Goal: Task Accomplishment & Management: Complete application form

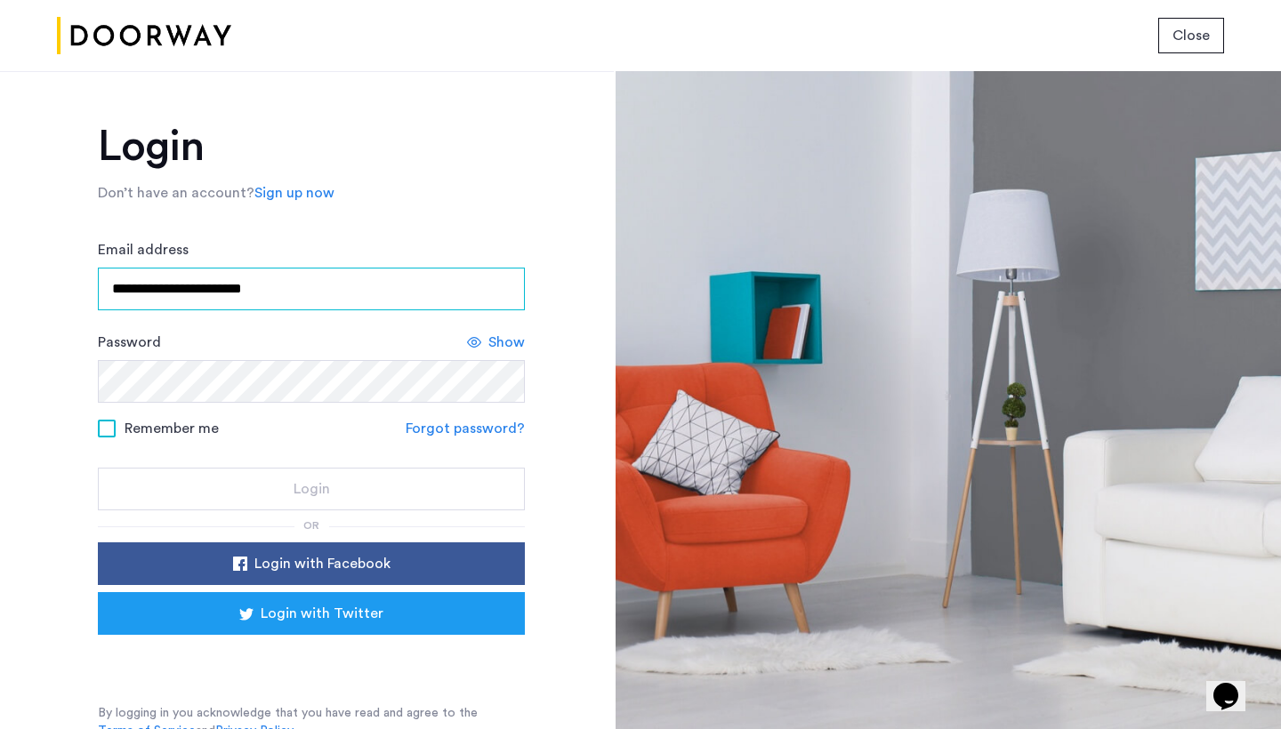
type input "**********"
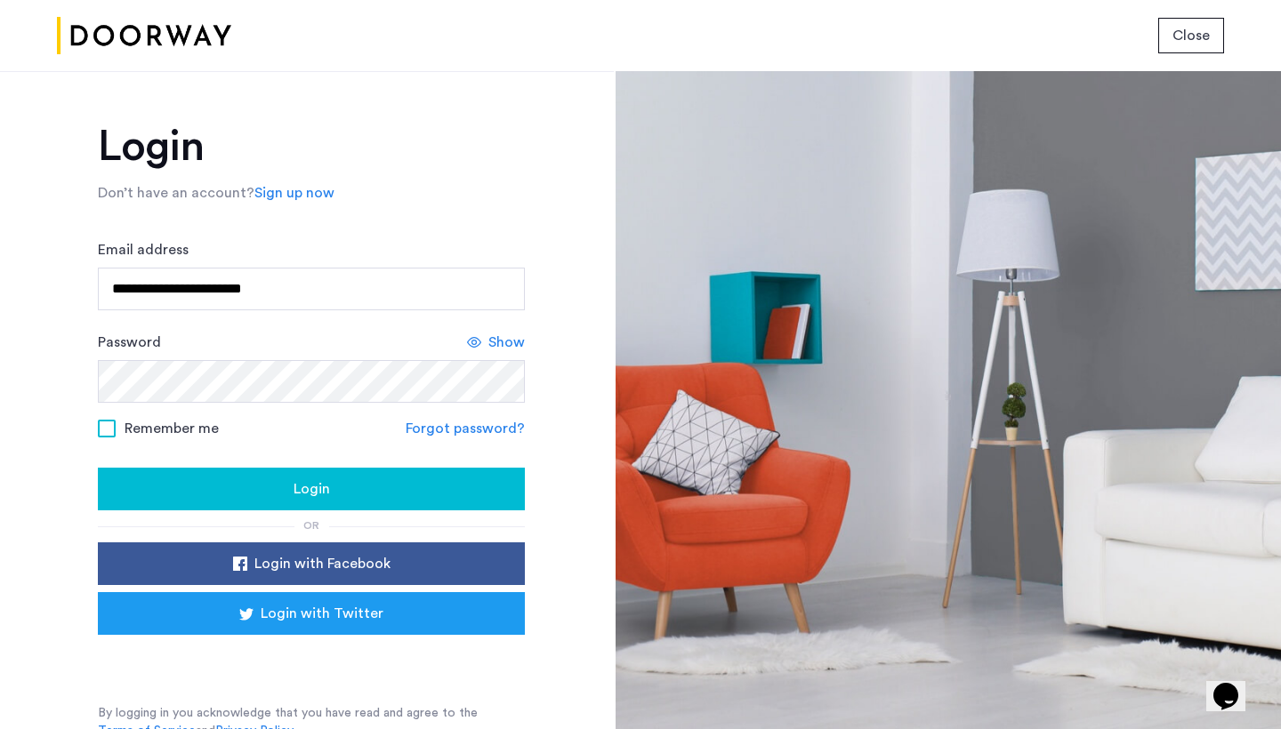
click at [490, 341] on span "Show" at bounding box center [506, 342] width 36 height 21
click at [383, 499] on div "Login" at bounding box center [311, 489] width 399 height 21
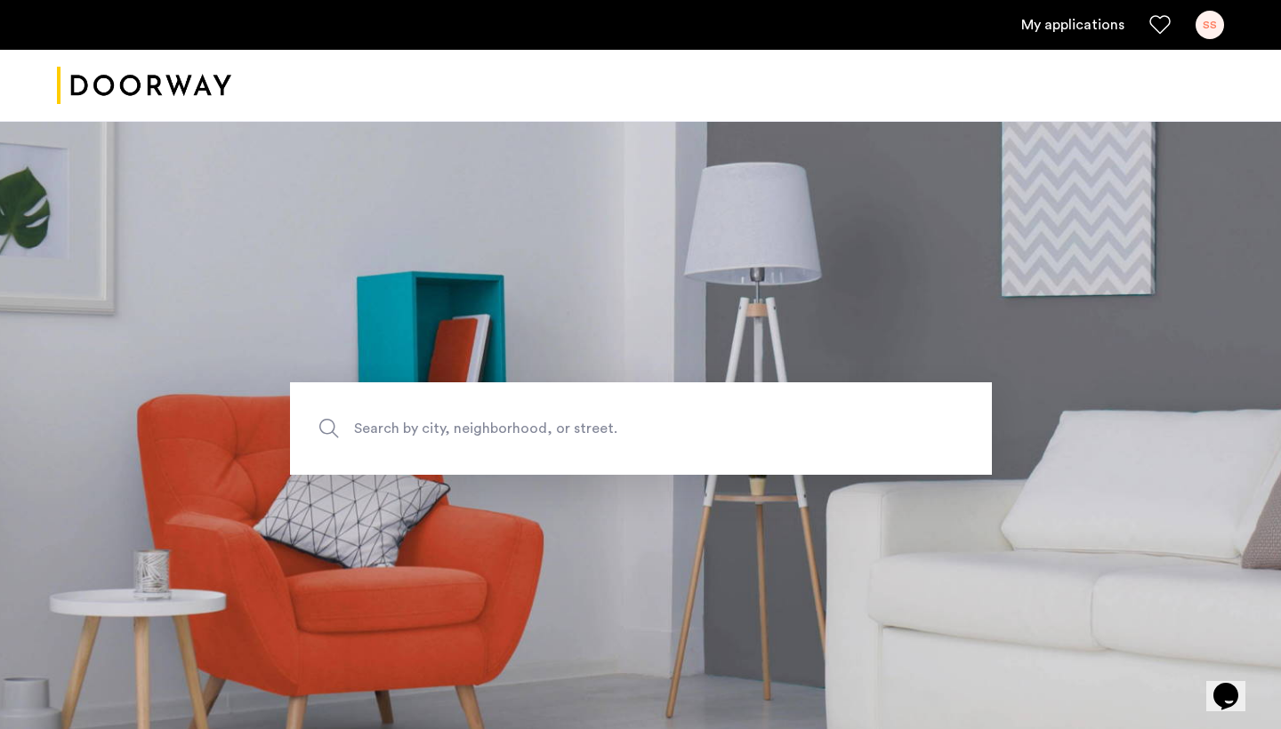
click at [1070, 33] on link "My applications" at bounding box center [1072, 24] width 103 height 21
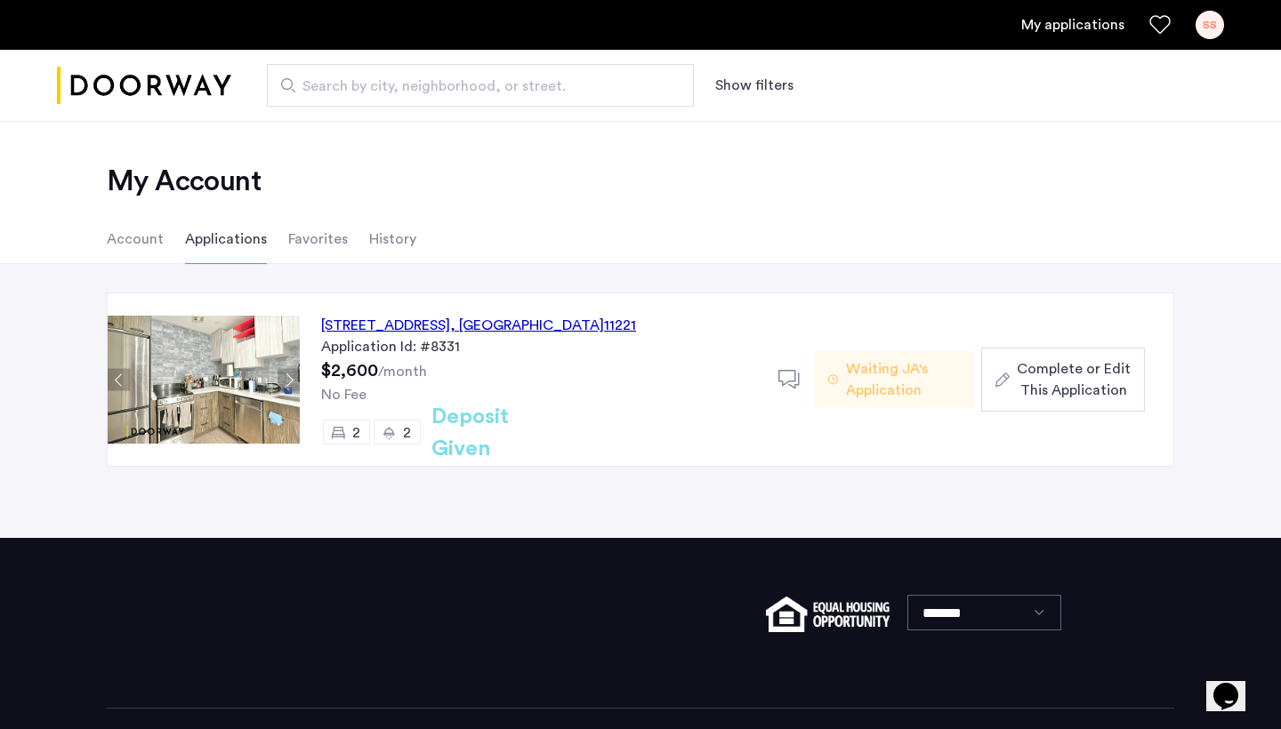
click at [998, 378] on icon "button" at bounding box center [1002, 380] width 14 height 14
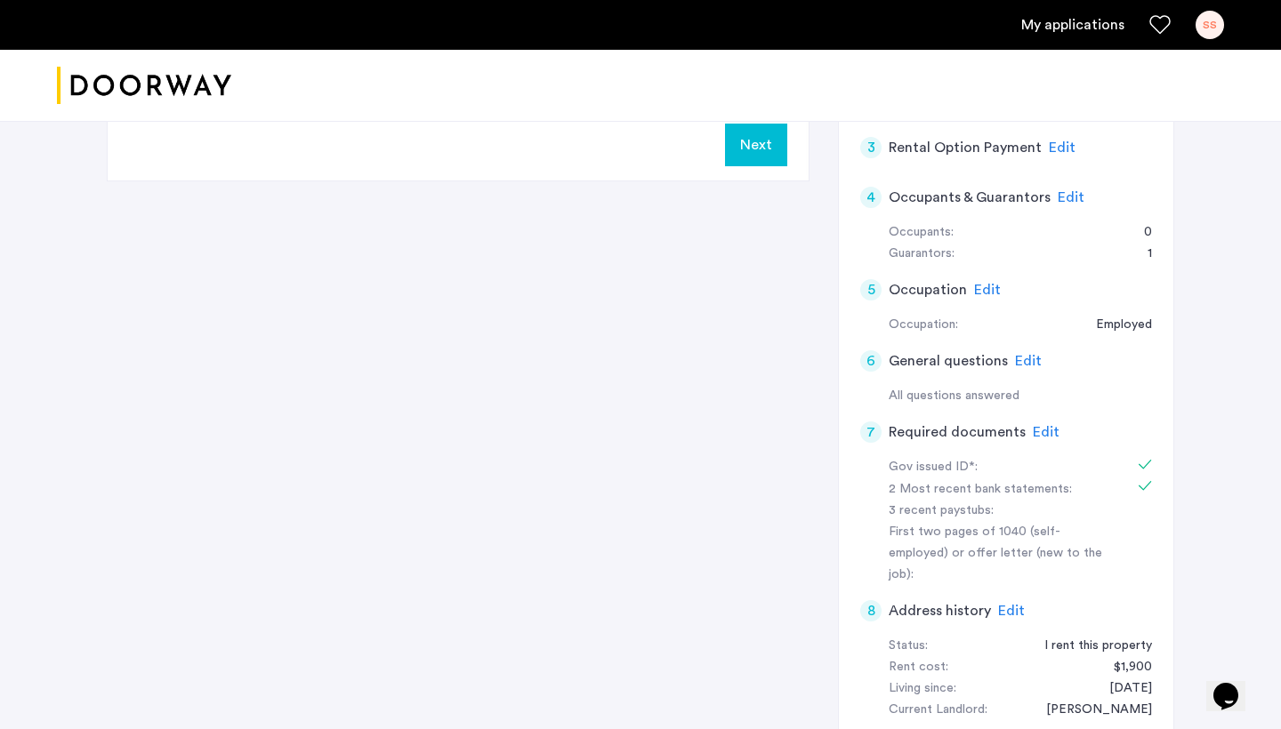
scroll to position [554, 0]
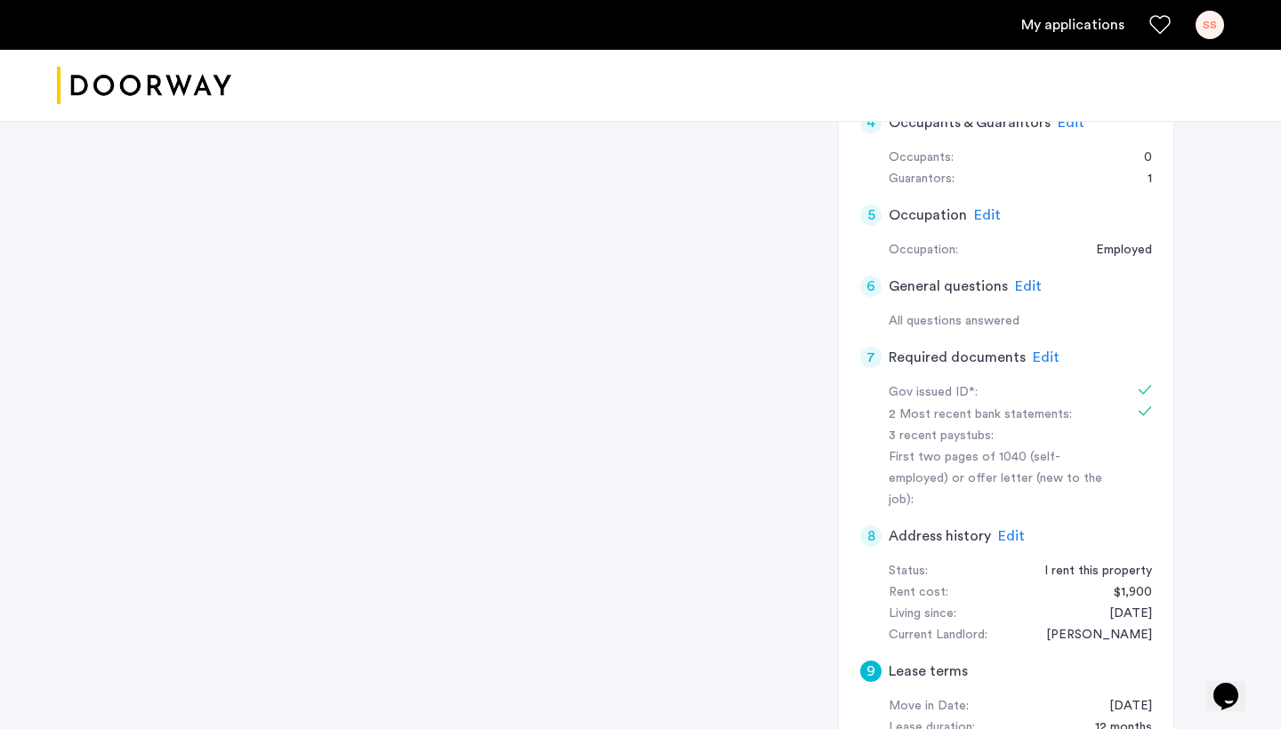
click at [1043, 350] on span "Edit" at bounding box center [1046, 357] width 27 height 14
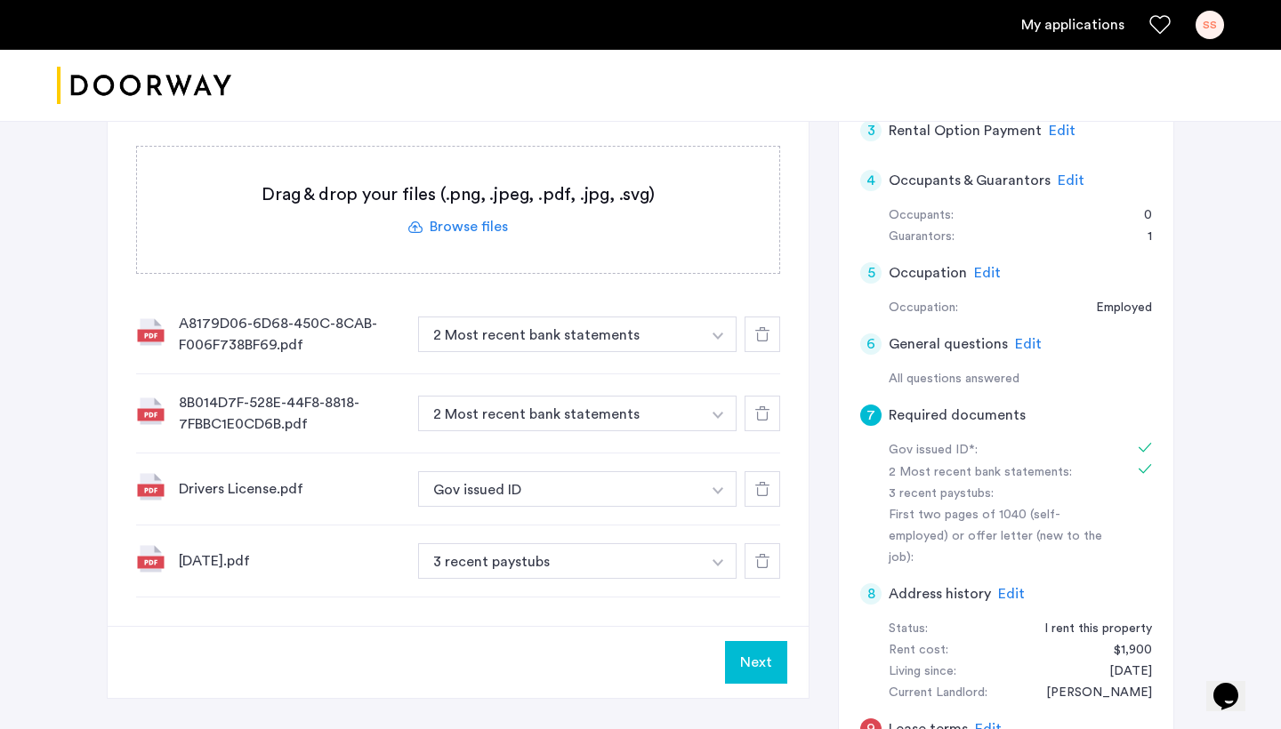
scroll to position [500, 0]
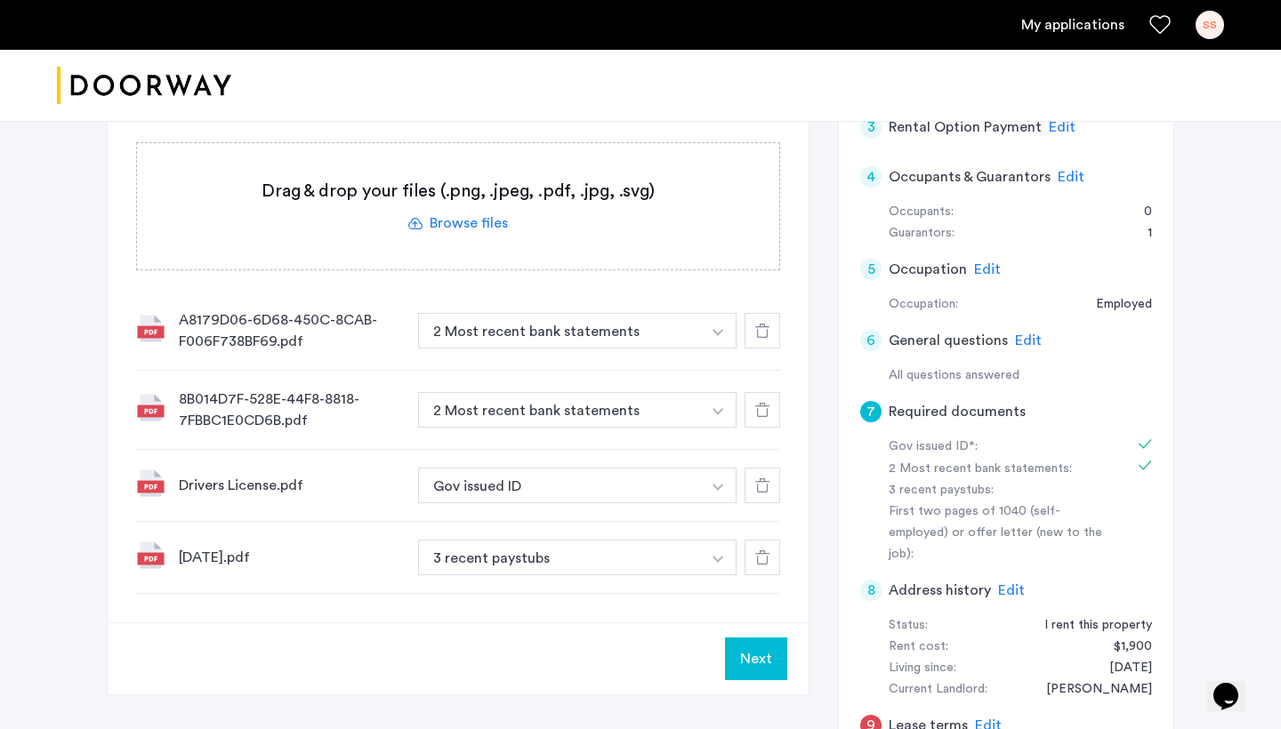
click at [459, 225] on label at bounding box center [458, 206] width 642 height 126
click at [0, 0] on input "file" at bounding box center [0, 0] width 0 height 0
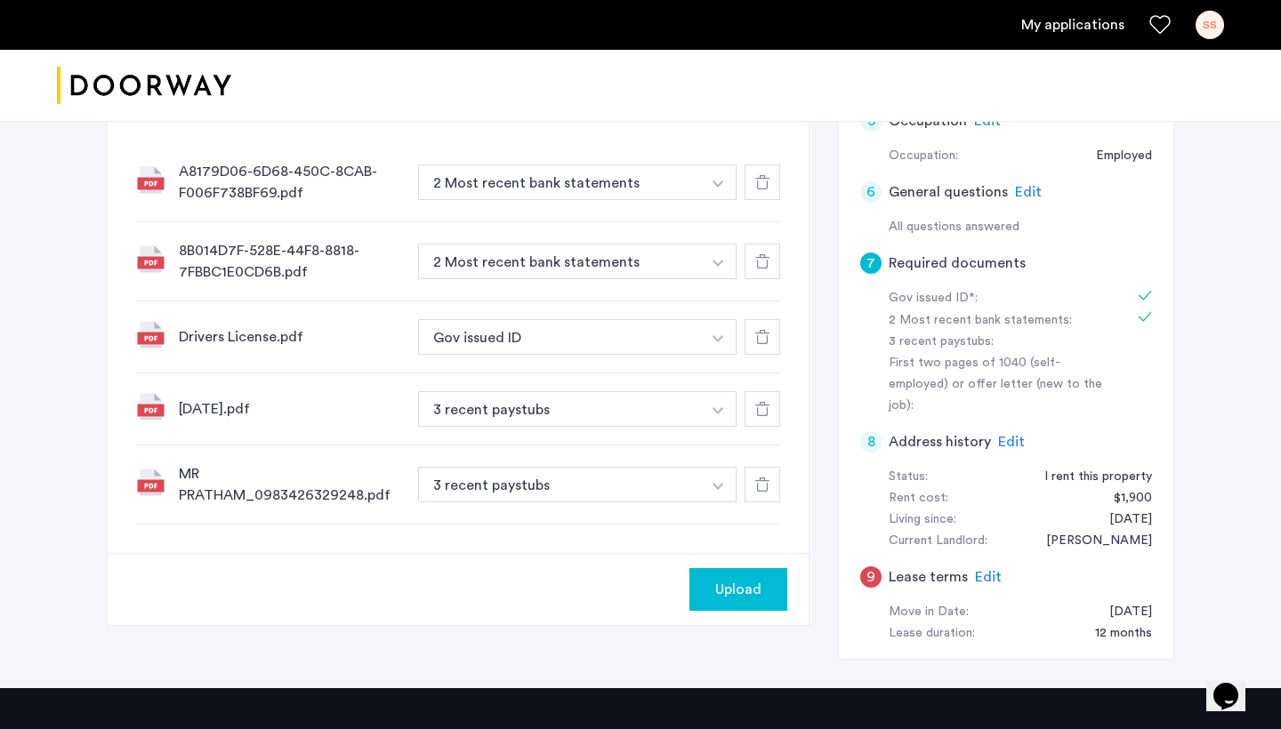
scroll to position [669, 0]
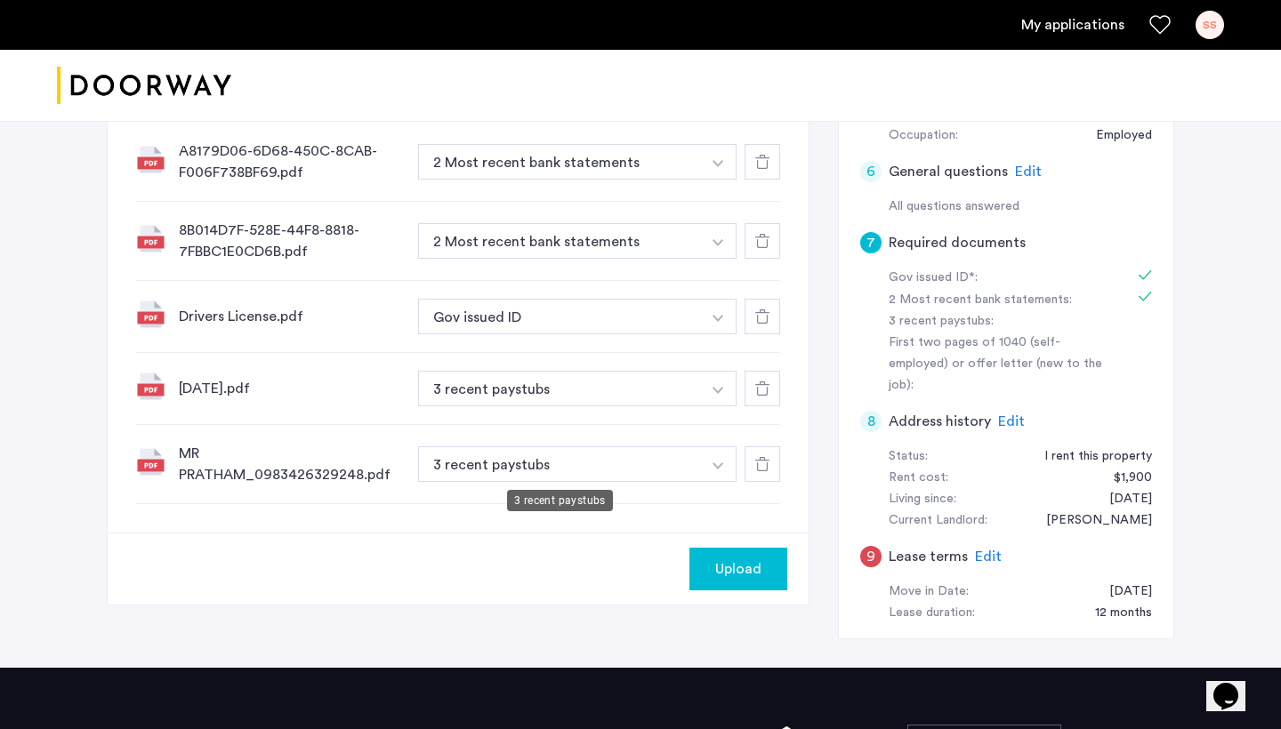
click at [571, 407] on button "3 recent paystubs" at bounding box center [559, 389] width 283 height 36
click at [721, 180] on button "button" at bounding box center [718, 162] width 36 height 36
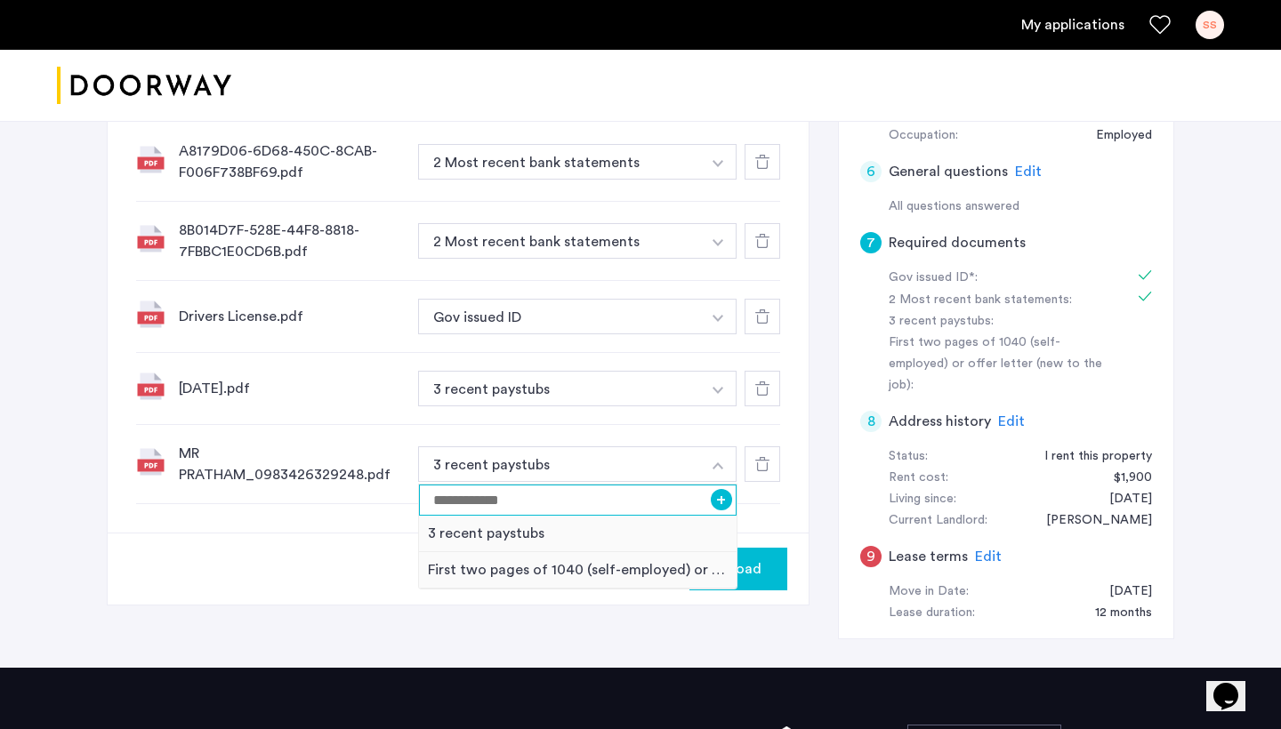
click at [649, 490] on input at bounding box center [578, 500] width 318 height 31
type input "*******"
click at [719, 500] on button "+" at bounding box center [721, 499] width 21 height 21
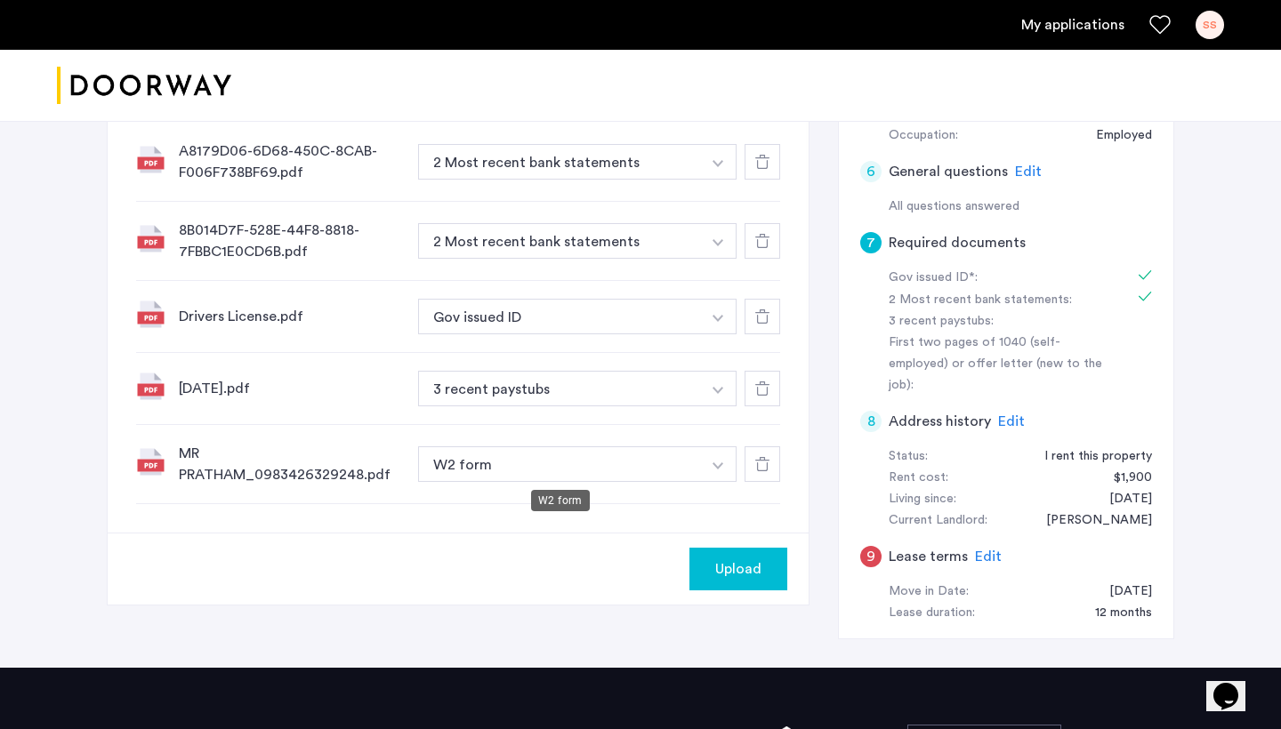
click at [490, 464] on button "W2 form" at bounding box center [559, 465] width 283 height 36
click at [762, 467] on icon at bounding box center [762, 464] width 14 height 14
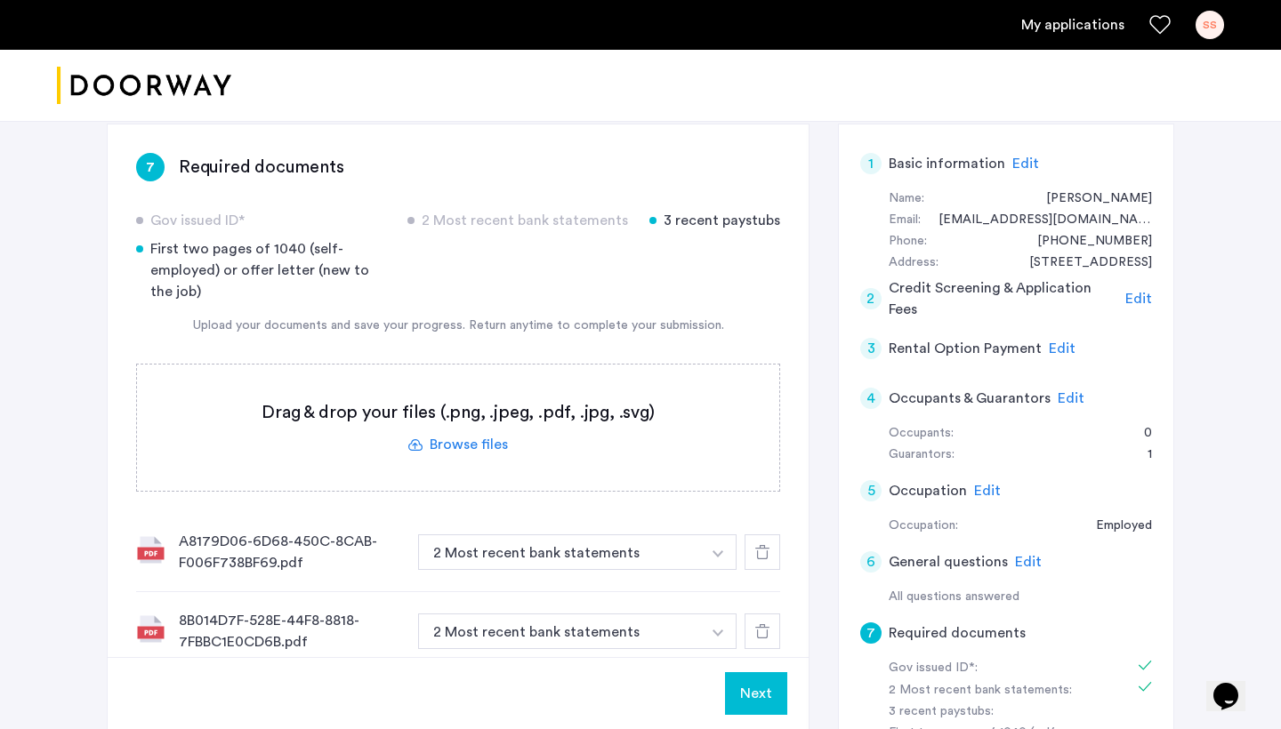
scroll to position [246, 0]
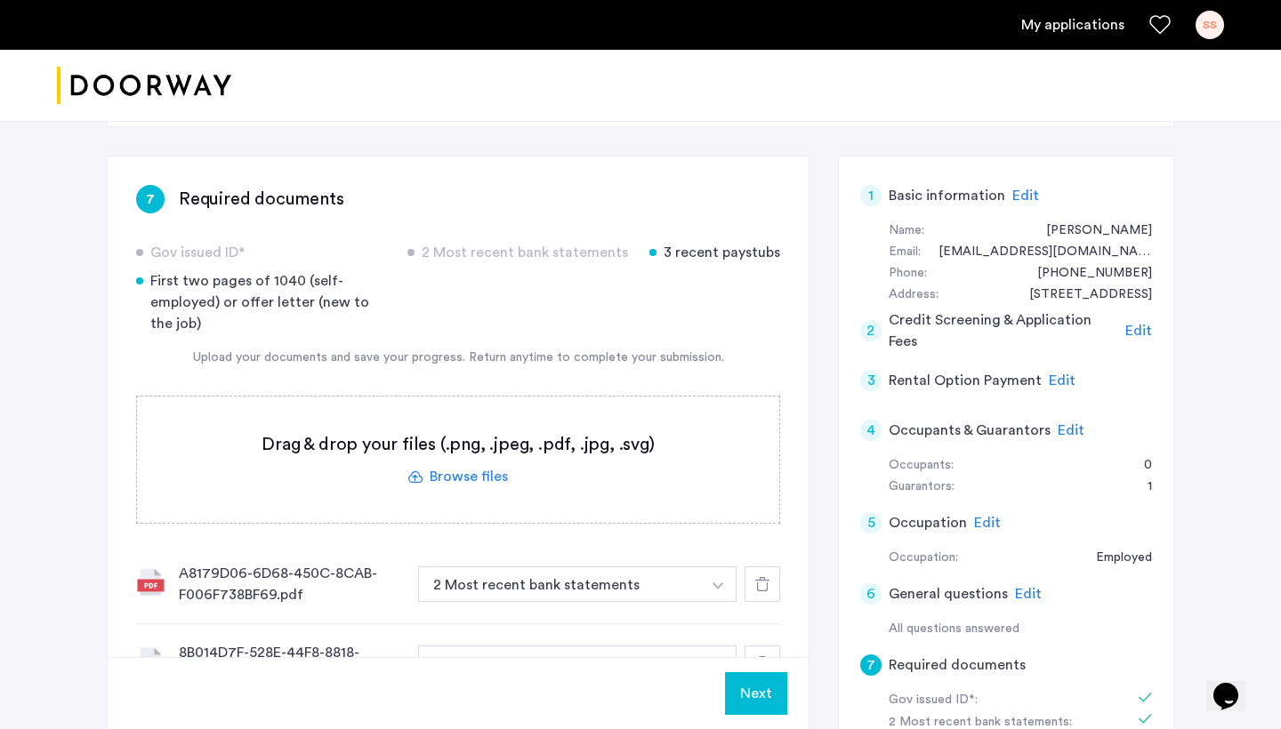
click at [446, 479] on label at bounding box center [458, 460] width 642 height 126
click at [0, 0] on input "file" at bounding box center [0, 0] width 0 height 0
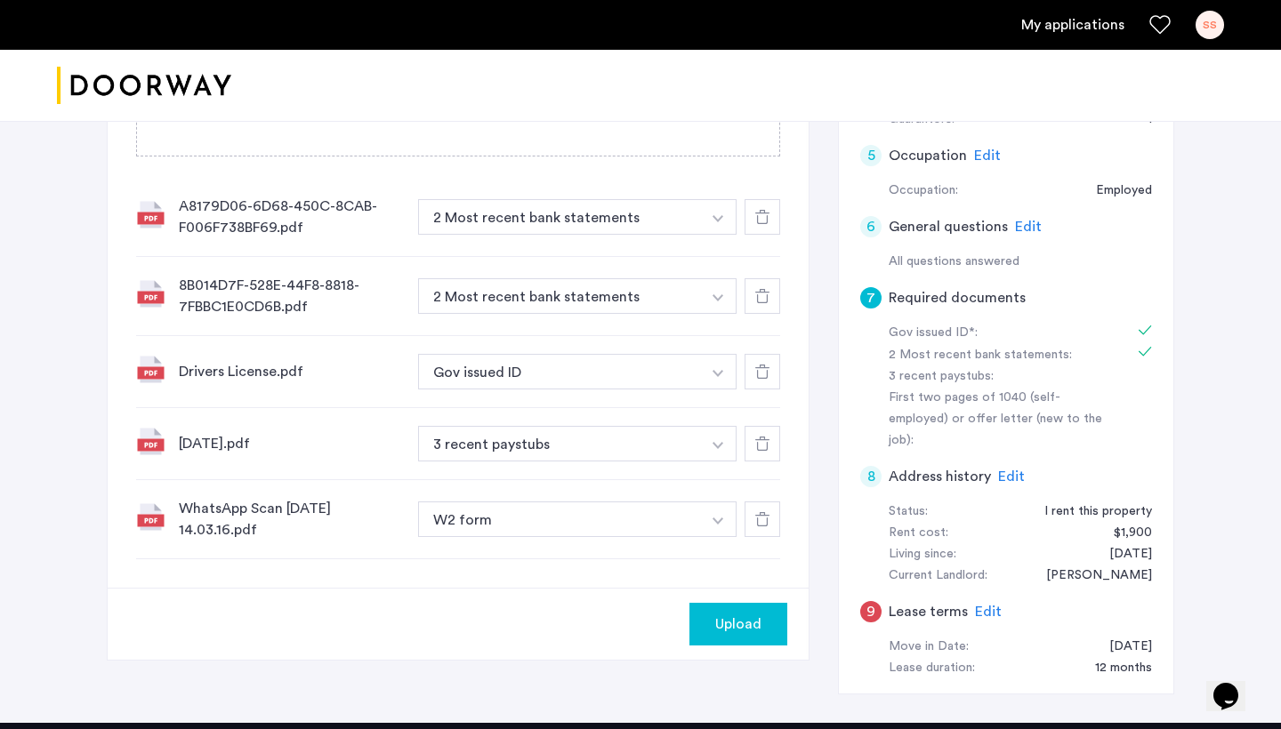
scroll to position [624, 0]
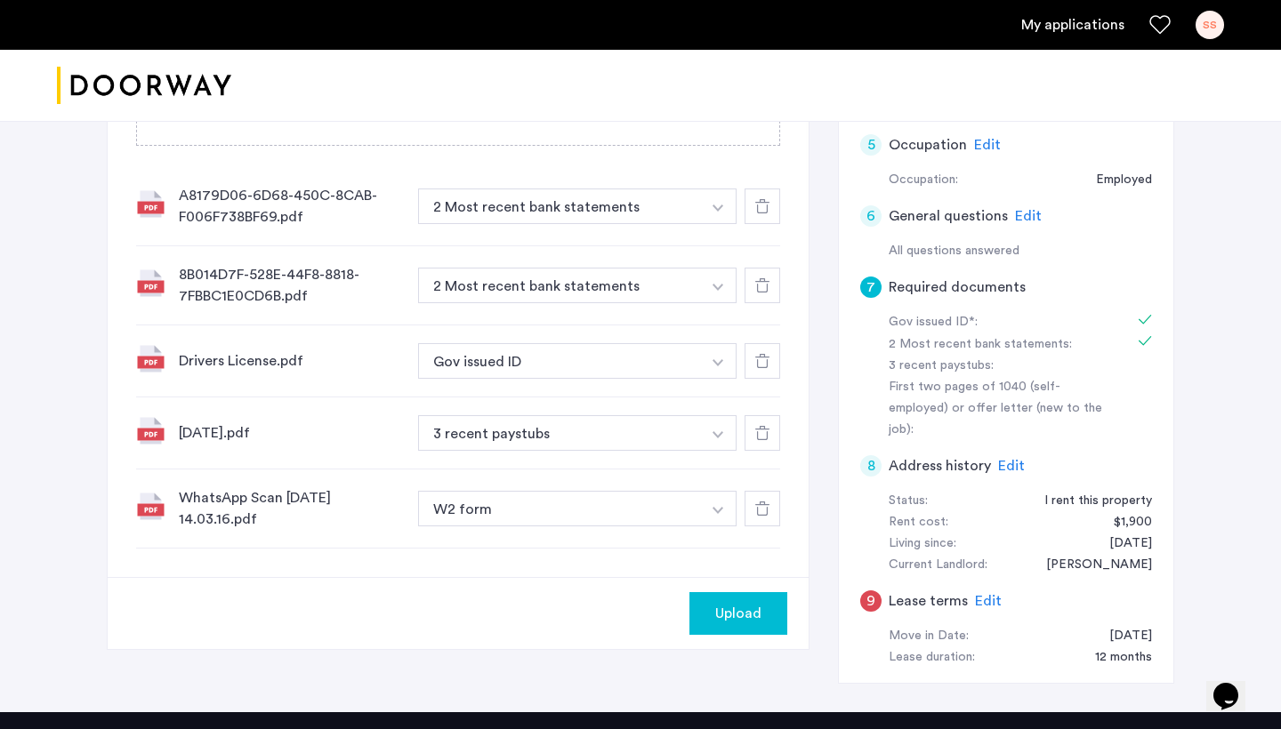
click at [725, 616] on span "Upload" at bounding box center [738, 613] width 46 height 21
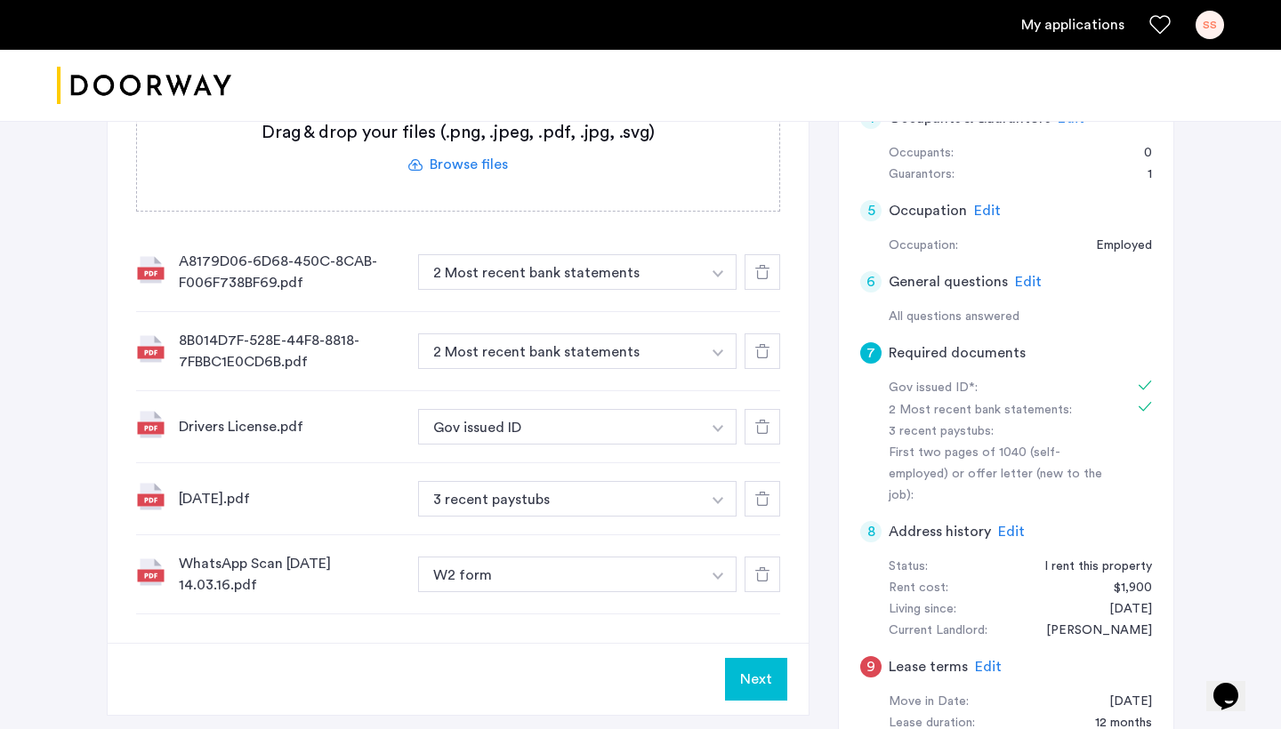
scroll to position [556, 0]
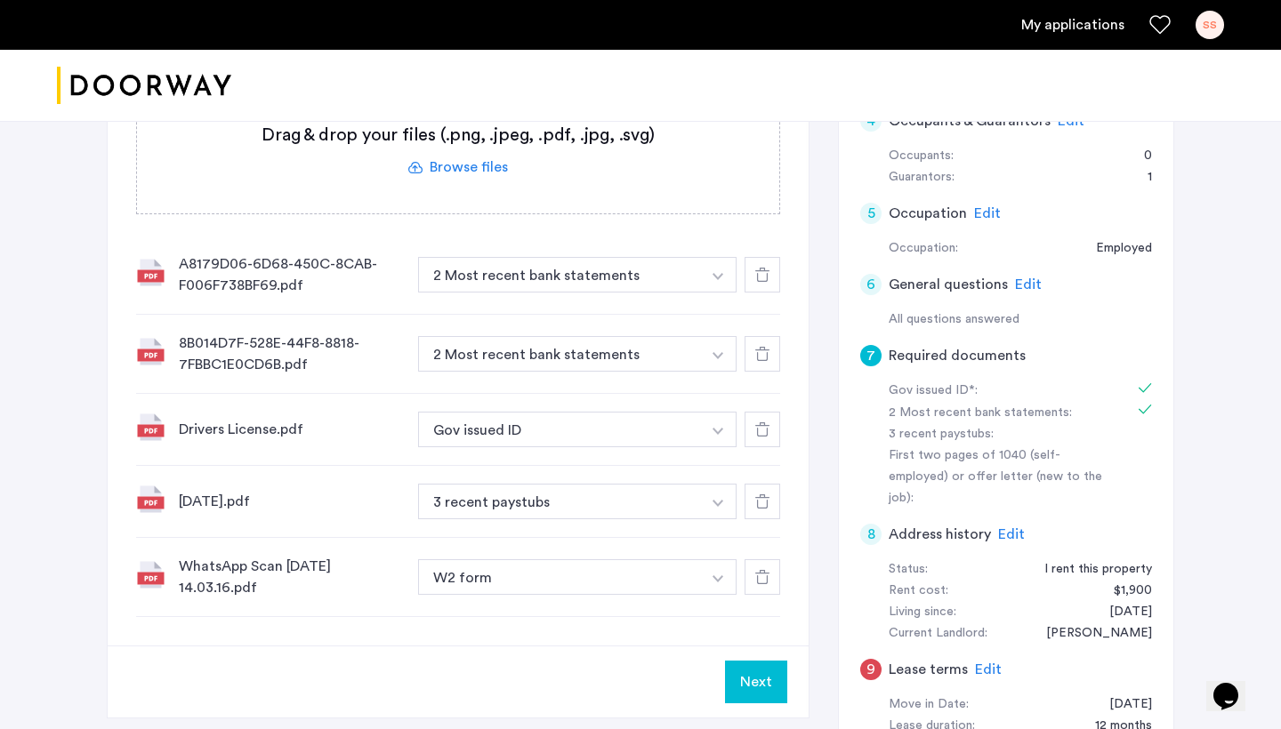
click at [737, 686] on button "Next" at bounding box center [756, 682] width 62 height 43
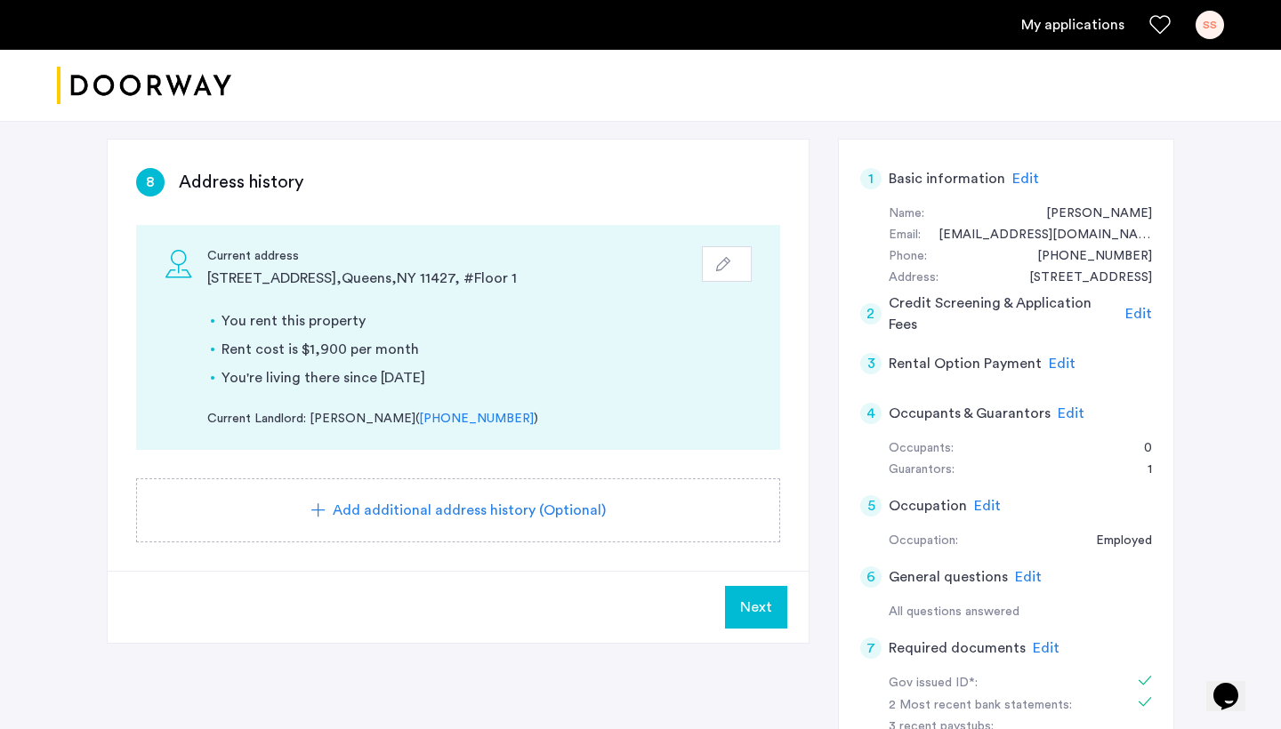
scroll to position [373, 0]
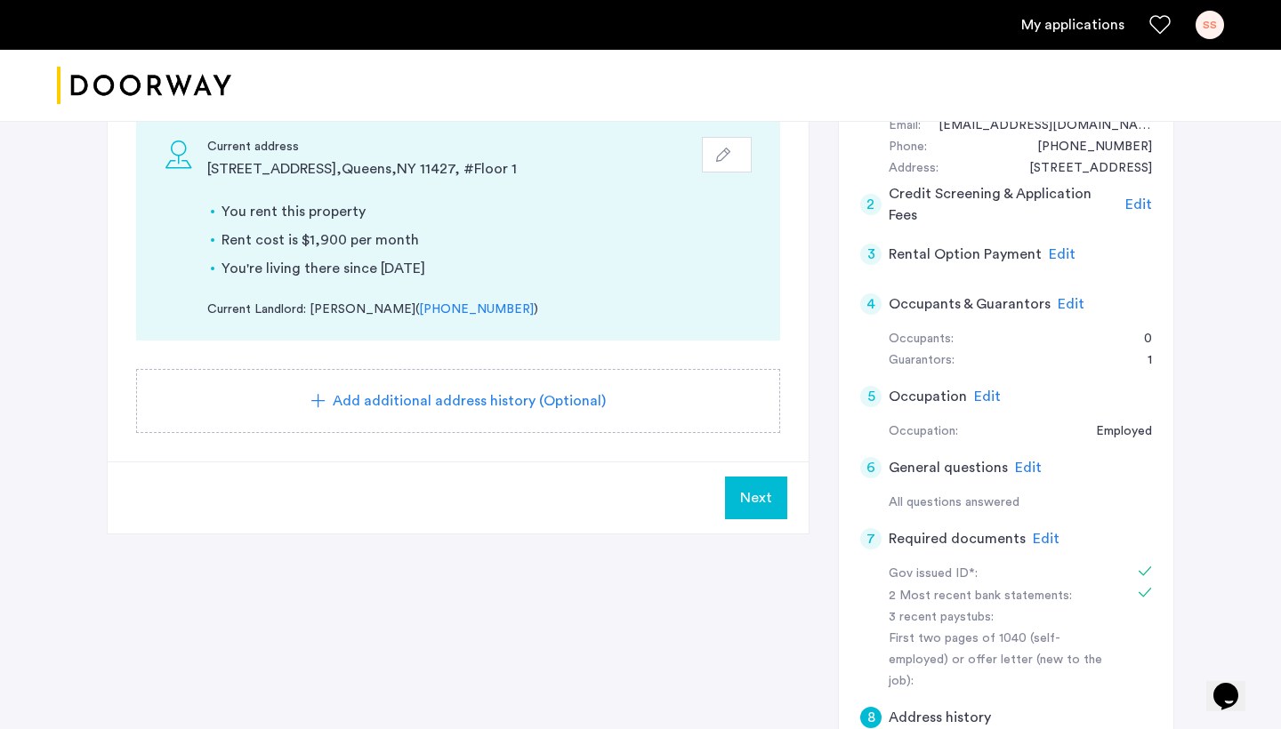
click at [752, 517] on button "Next" at bounding box center [756, 498] width 62 height 43
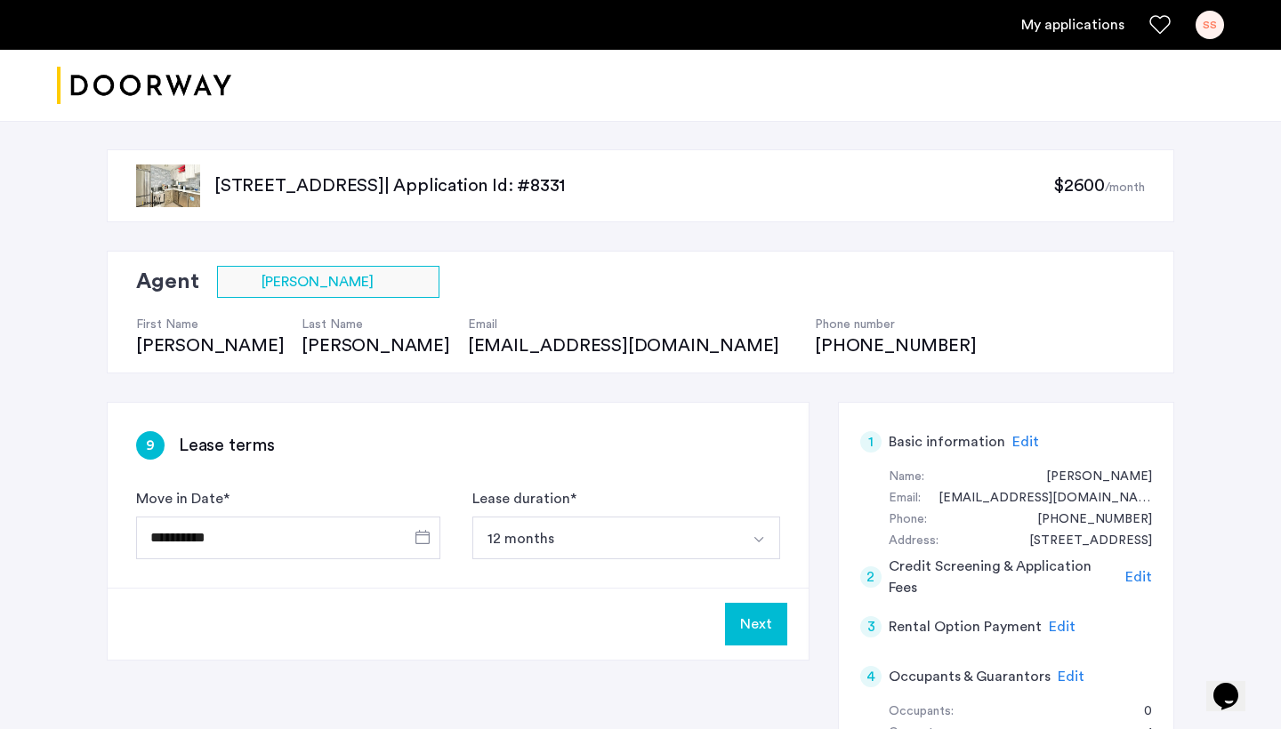
click at [751, 623] on button "Next" at bounding box center [756, 624] width 62 height 43
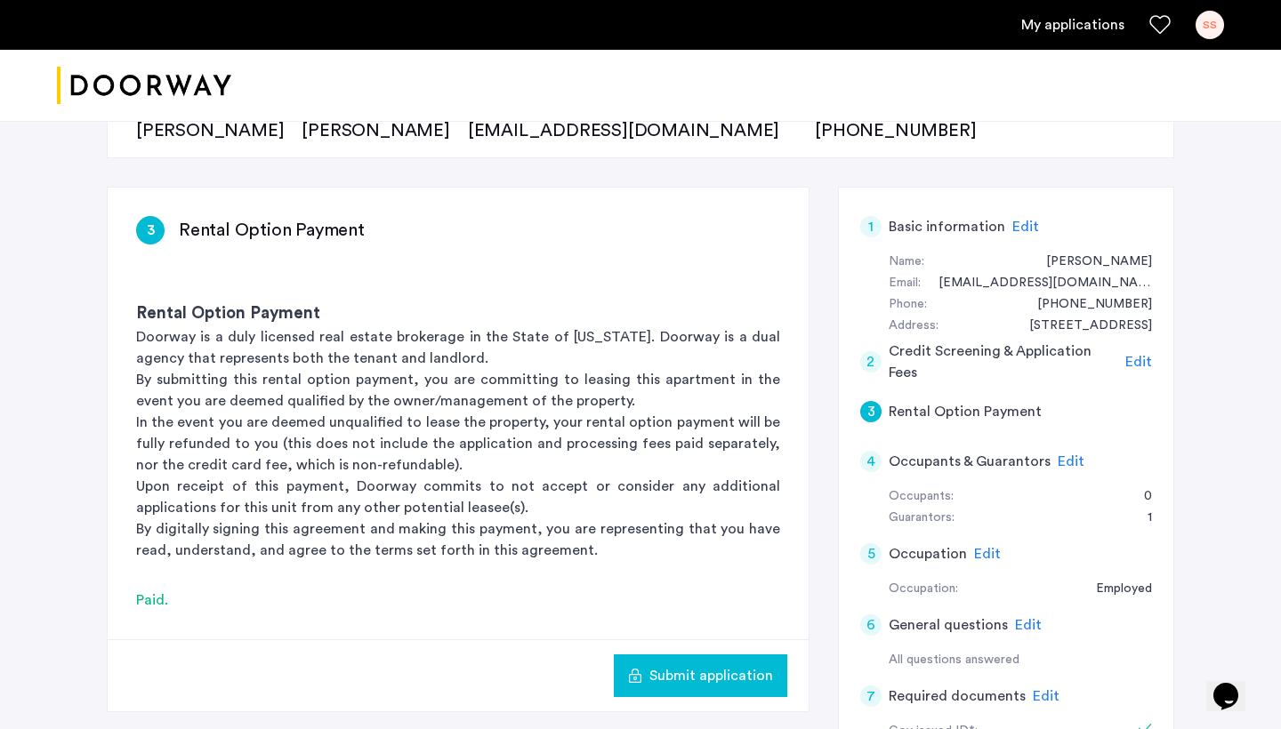
scroll to position [386, 0]
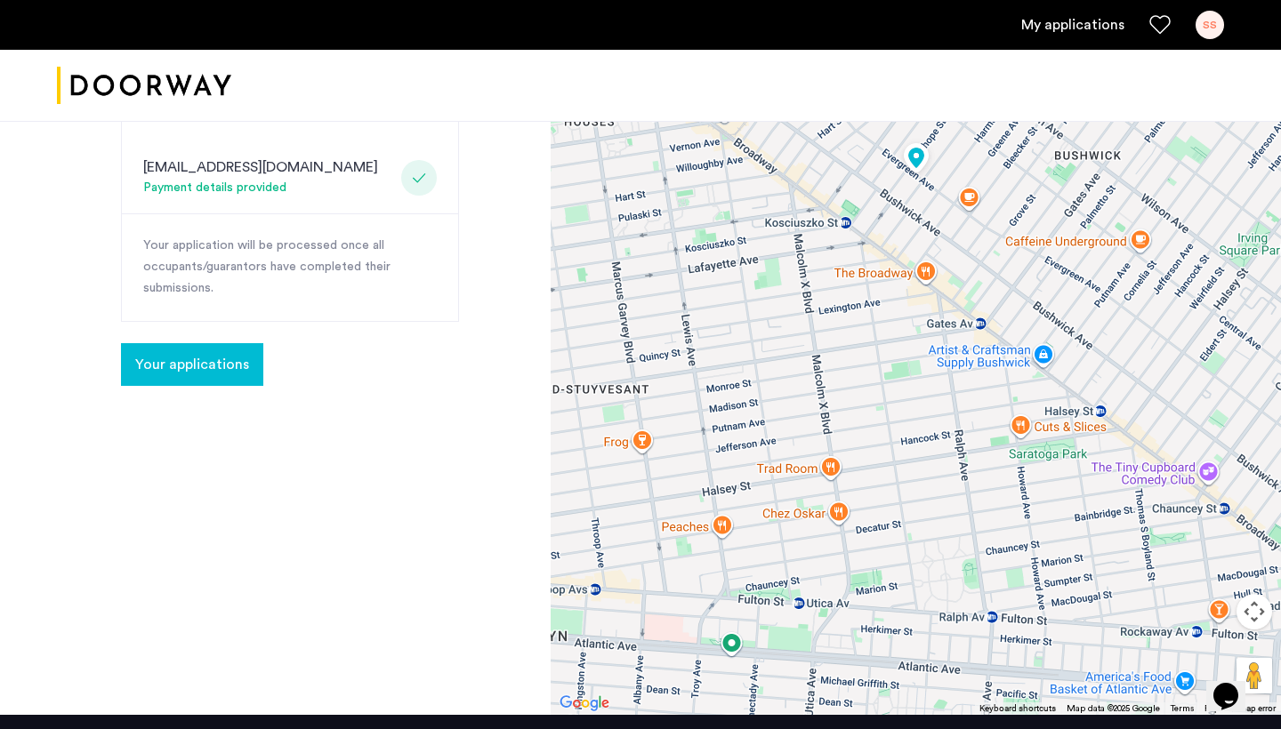
scroll to position [341, 0]
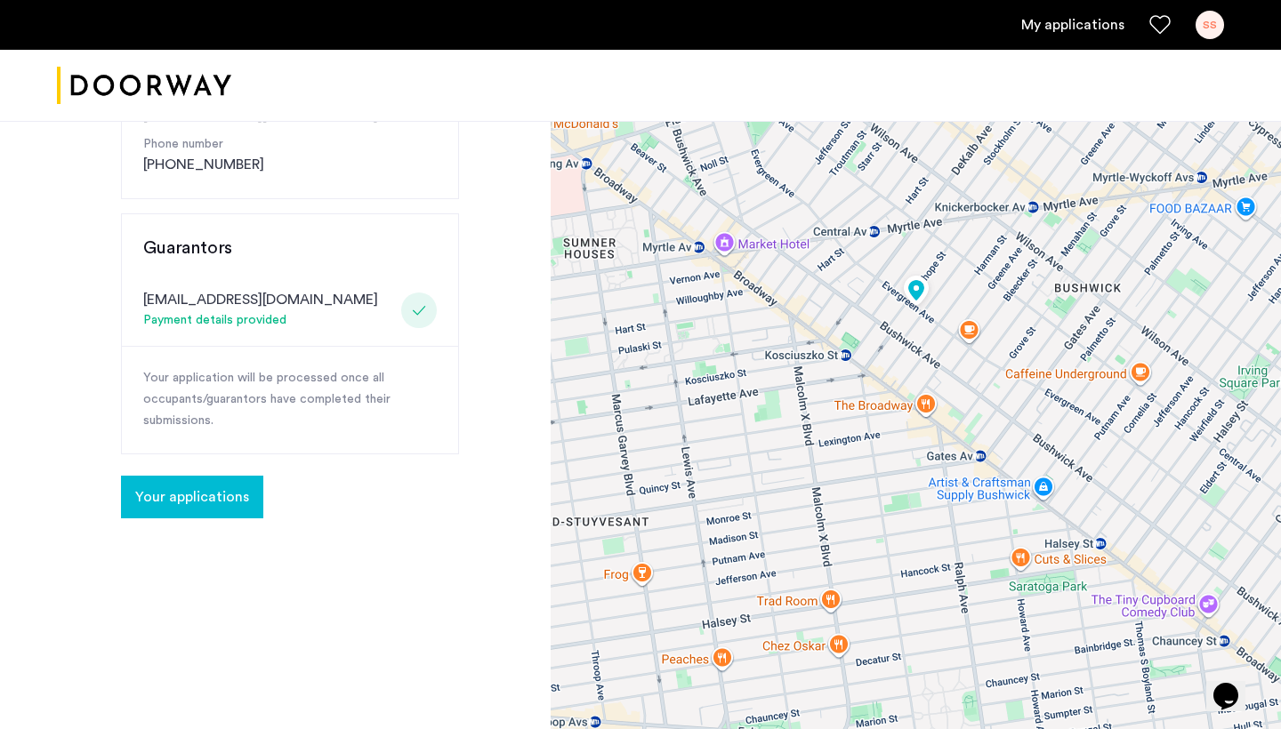
click at [206, 506] on button "Your applications" at bounding box center [192, 497] width 142 height 43
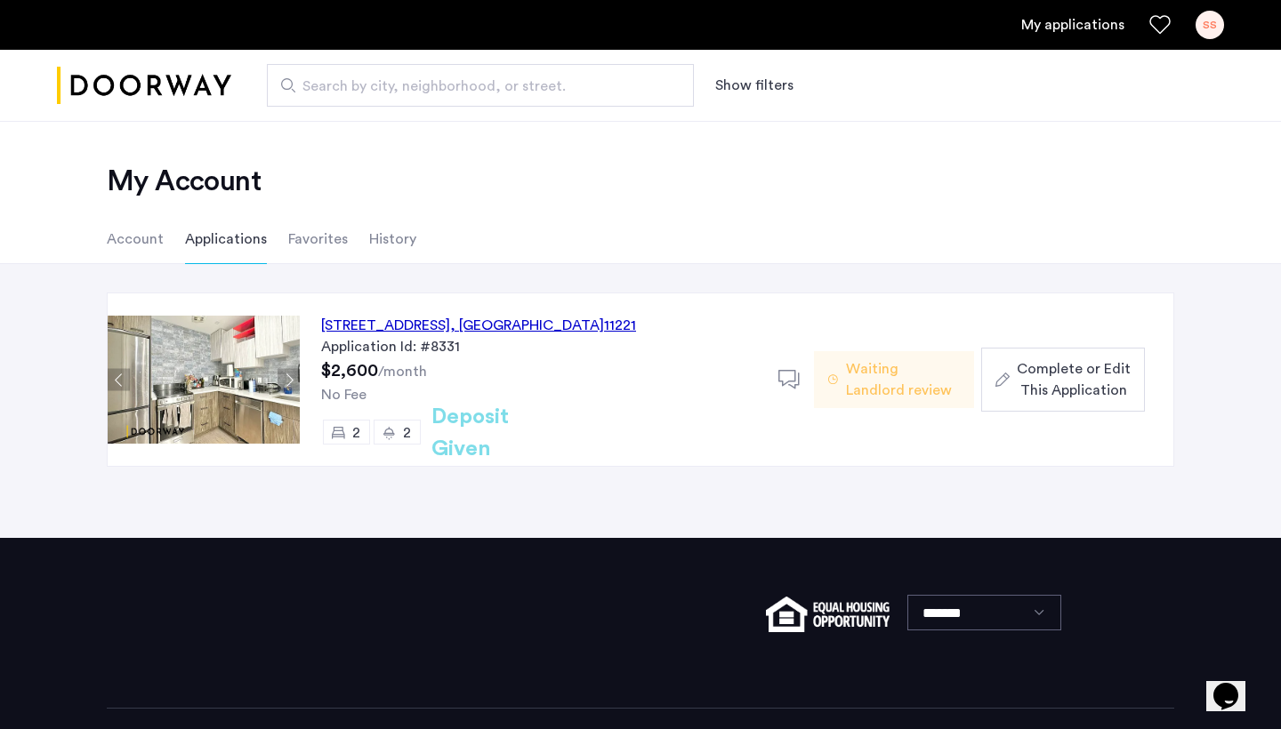
click at [1048, 388] on span "Complete or Edit This Application" at bounding box center [1074, 380] width 114 height 43
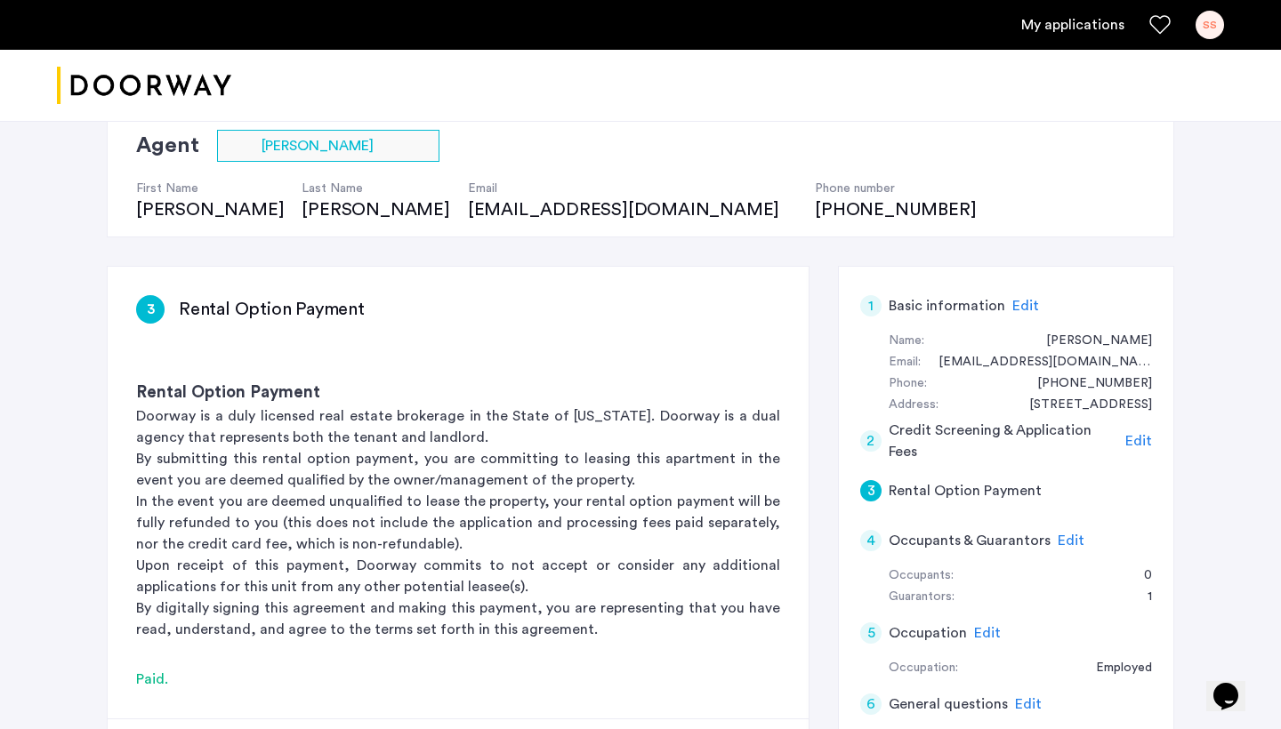
scroll to position [29, 0]
